Goal: Check status: Check status

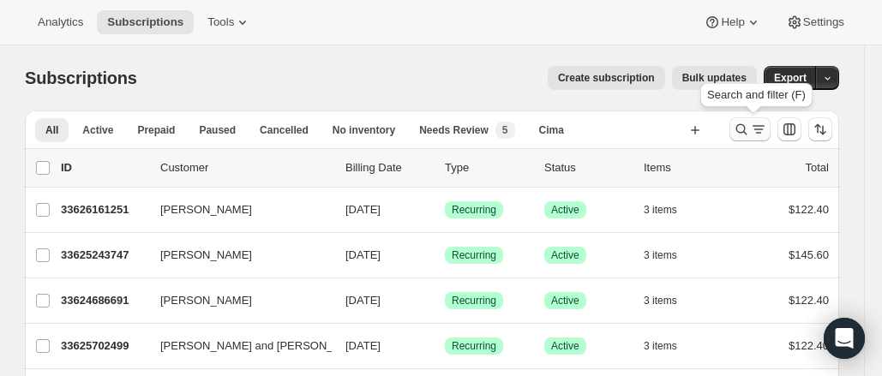
drag, startPoint x: 747, startPoint y: 136, endPoint x: 760, endPoint y: 133, distance: 14.1
click at [760, 133] on icon "Search and filter results" at bounding box center [758, 129] width 17 height 17
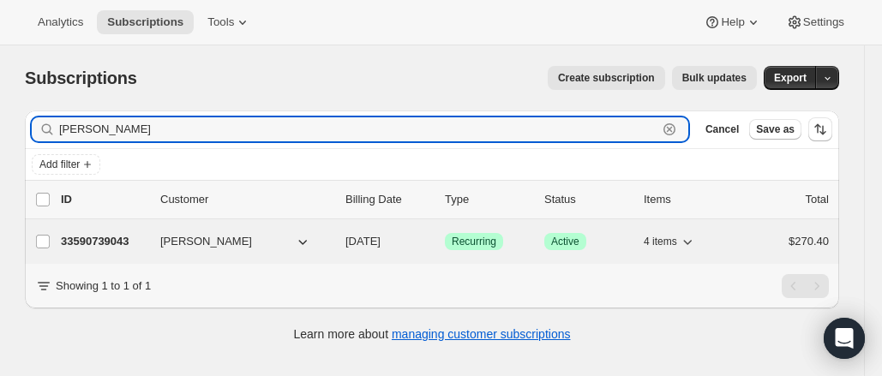
type input "[PERSON_NAME]"
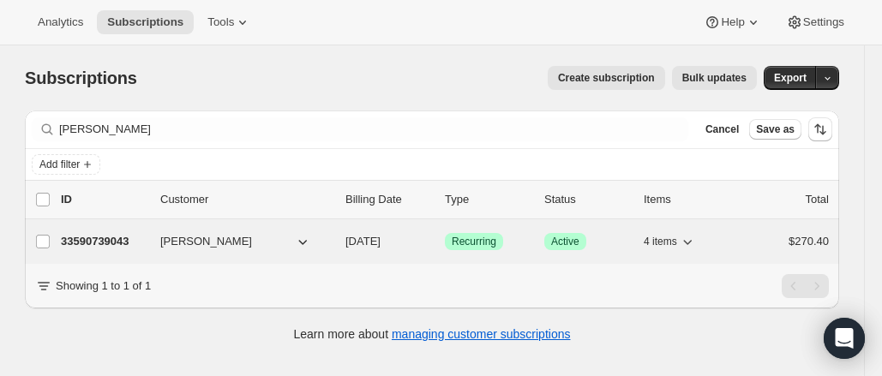
click at [134, 231] on div "33590739043 [PERSON_NAME] [DATE] Success Recurring Success Active 4 items $270.…" at bounding box center [445, 242] width 768 height 24
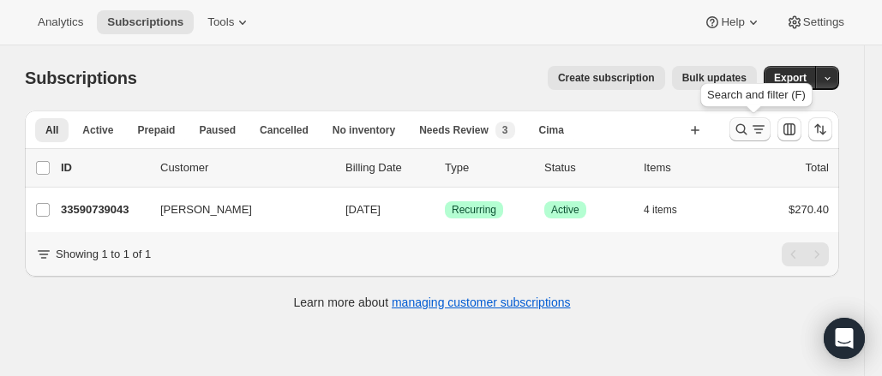
click at [742, 131] on icon "Search and filter results" at bounding box center [741, 129] width 11 height 11
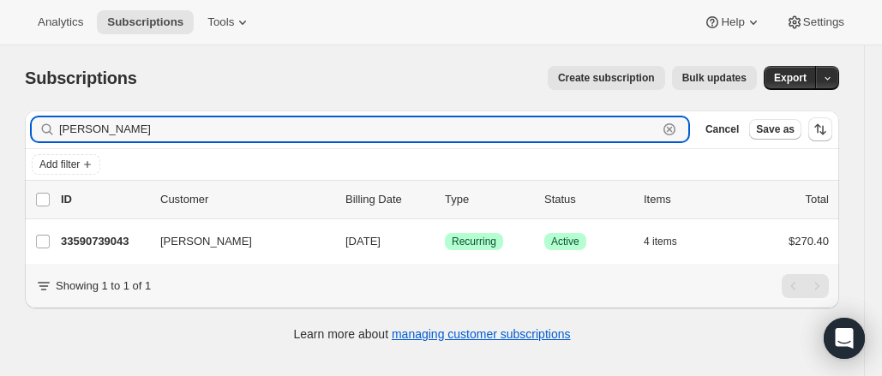
click at [678, 129] on icon "button" at bounding box center [669, 129] width 17 height 17
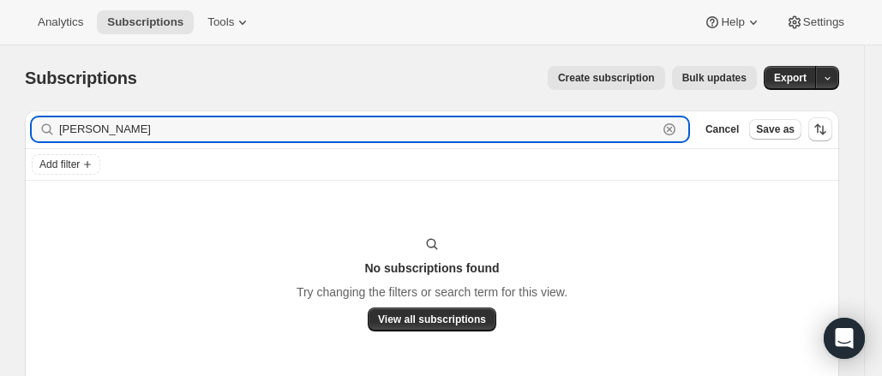
type input "[PERSON_NAME]"
click at [675, 131] on icon "button" at bounding box center [669, 129] width 12 height 12
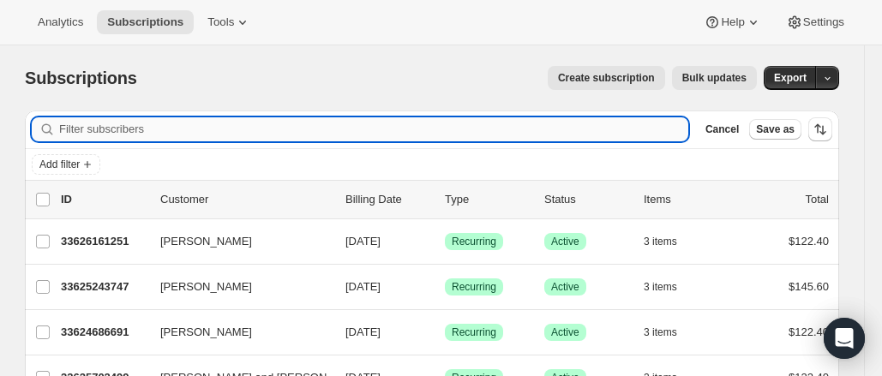
click at [604, 117] on input "Filter subscribers" at bounding box center [373, 129] width 629 height 24
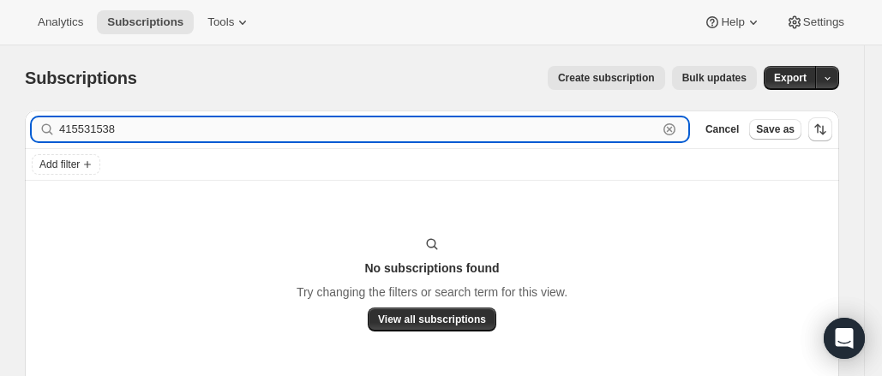
type input "4155315382"
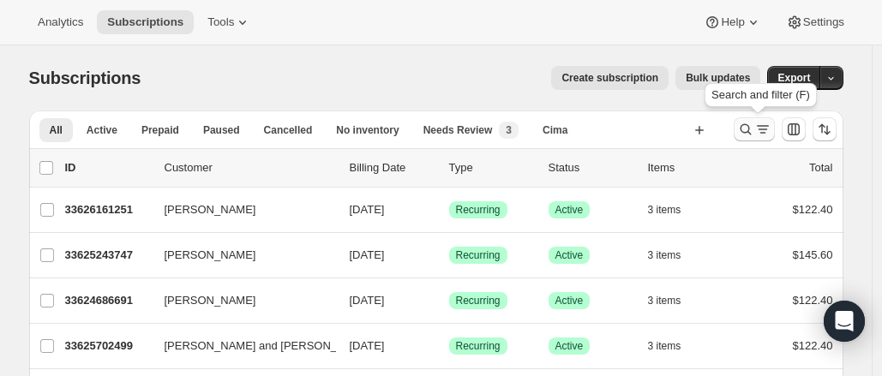
click at [751, 126] on icon "Search and filter results" at bounding box center [745, 129] width 17 height 17
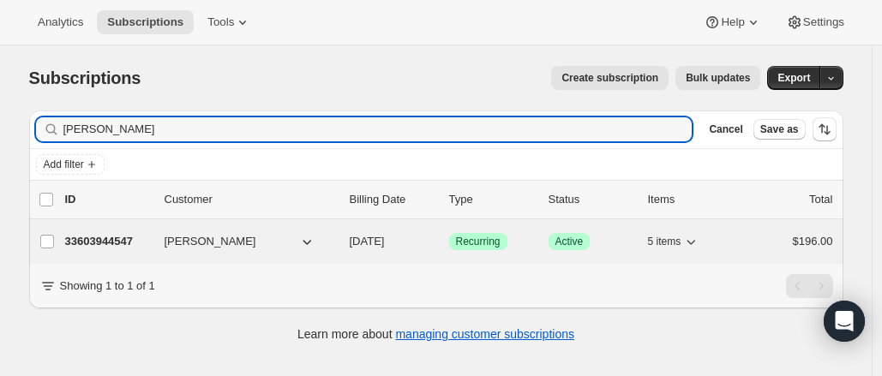
type input "trevor mcneil"
click at [131, 238] on p "33603944547" at bounding box center [108, 241] width 86 height 17
